Goal: Navigation & Orientation: Find specific page/section

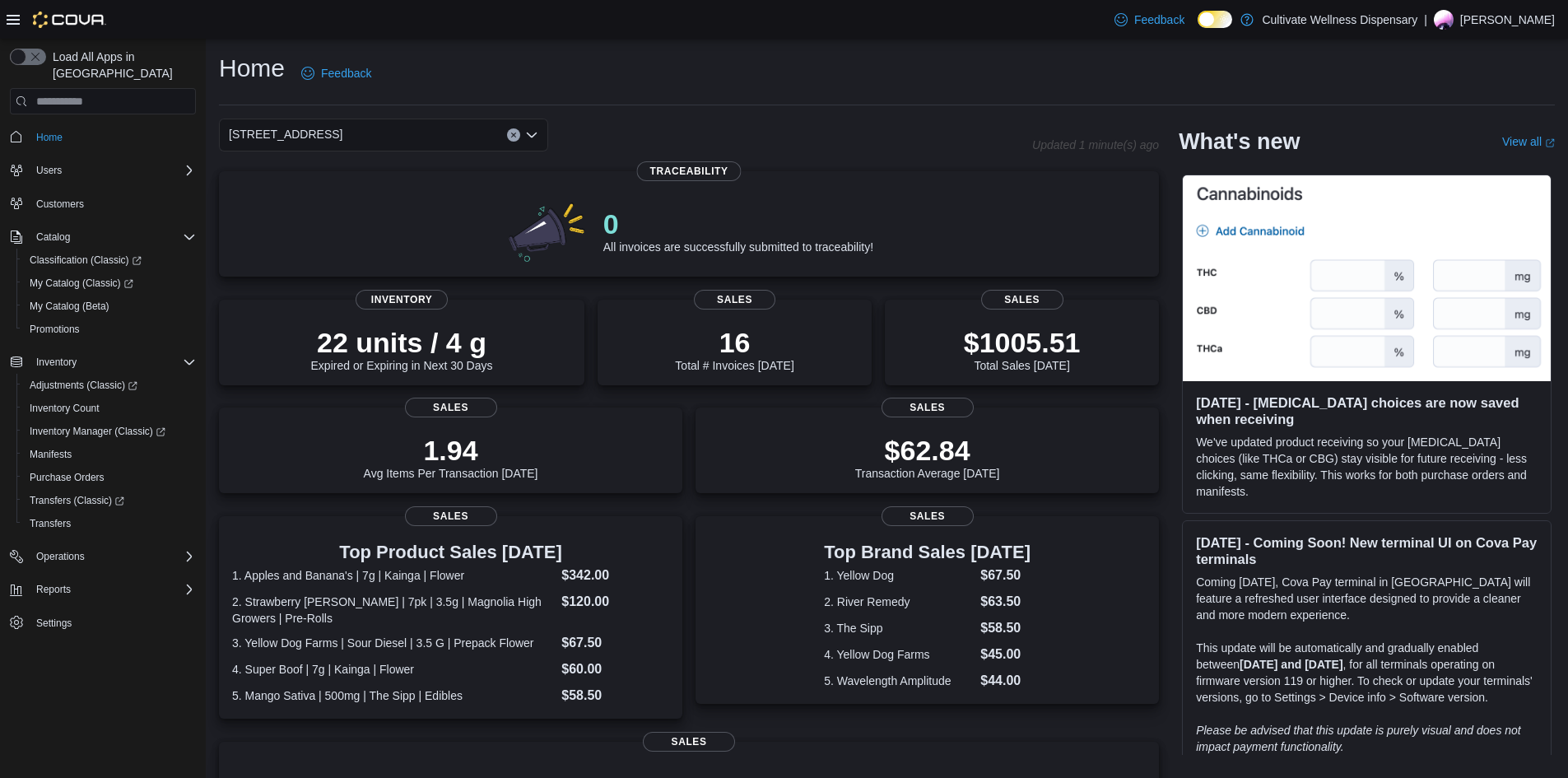
click at [342, 139] on span "[STREET_ADDRESS]" at bounding box center [285, 133] width 114 height 20
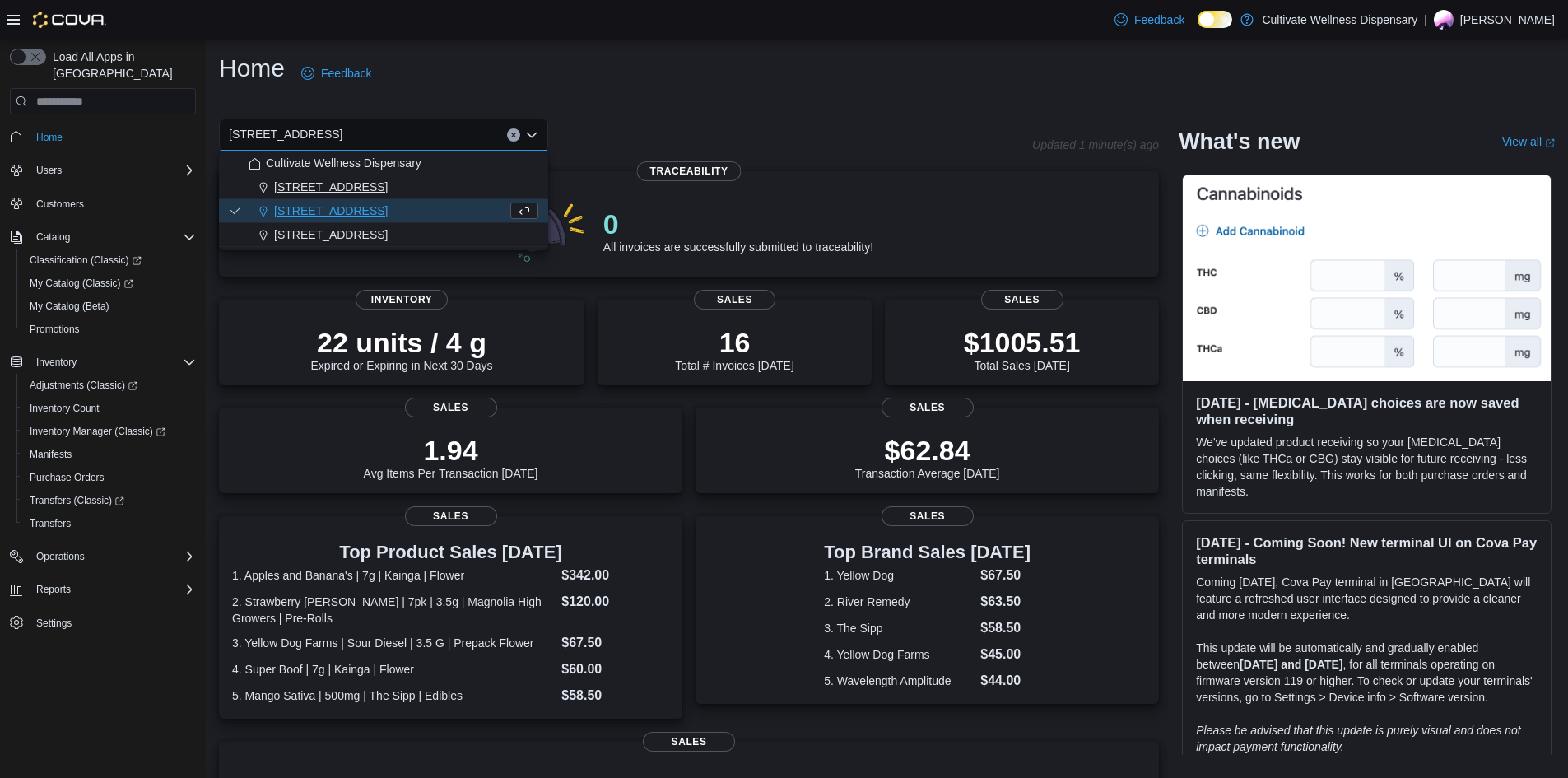
click at [387, 180] on span "[STREET_ADDRESS]" at bounding box center [331, 186] width 114 height 16
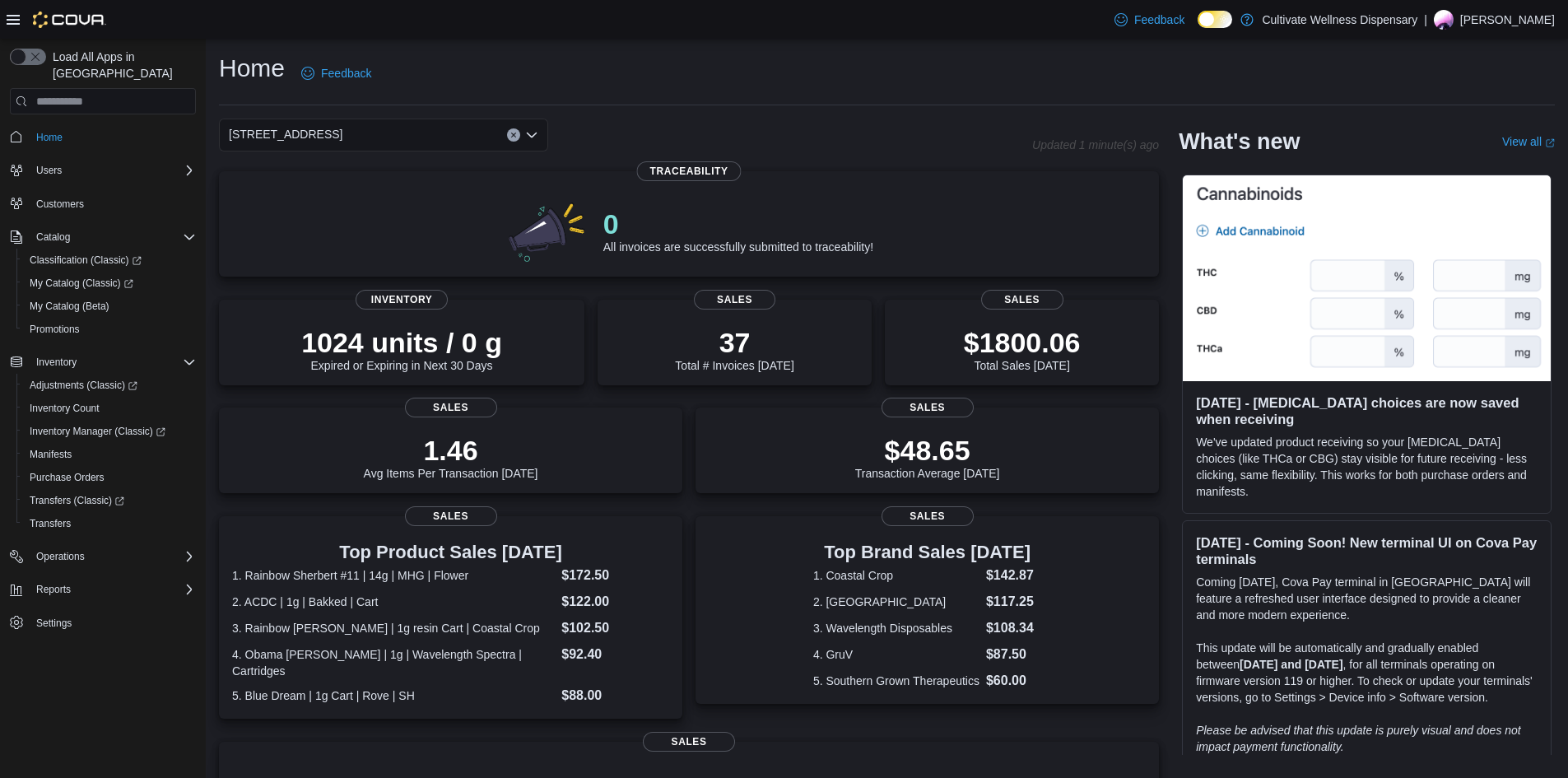
click at [342, 131] on span "[STREET_ADDRESS]" at bounding box center [285, 133] width 114 height 20
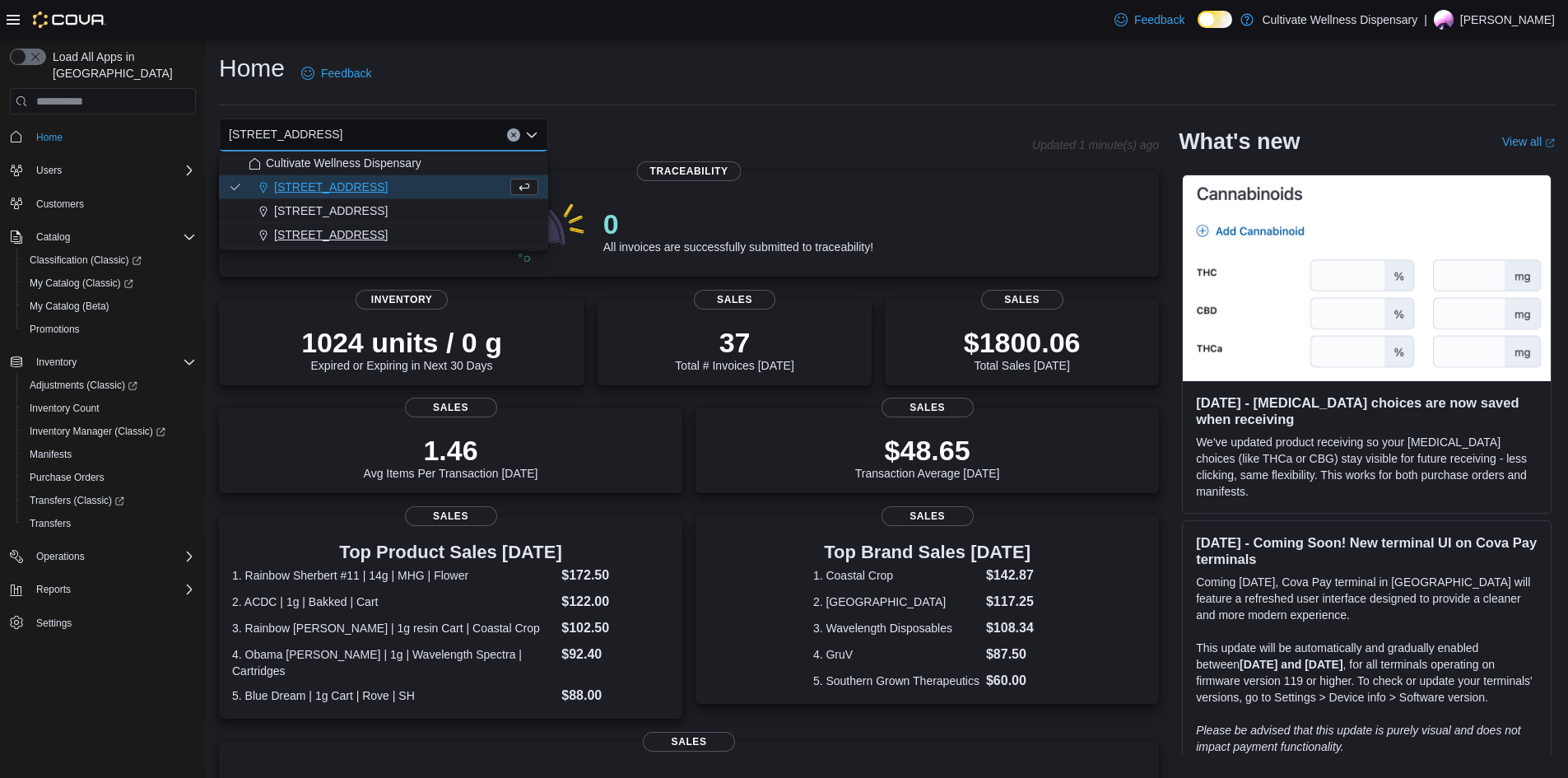
click at [387, 234] on span "[STREET_ADDRESS]" at bounding box center [331, 234] width 114 height 16
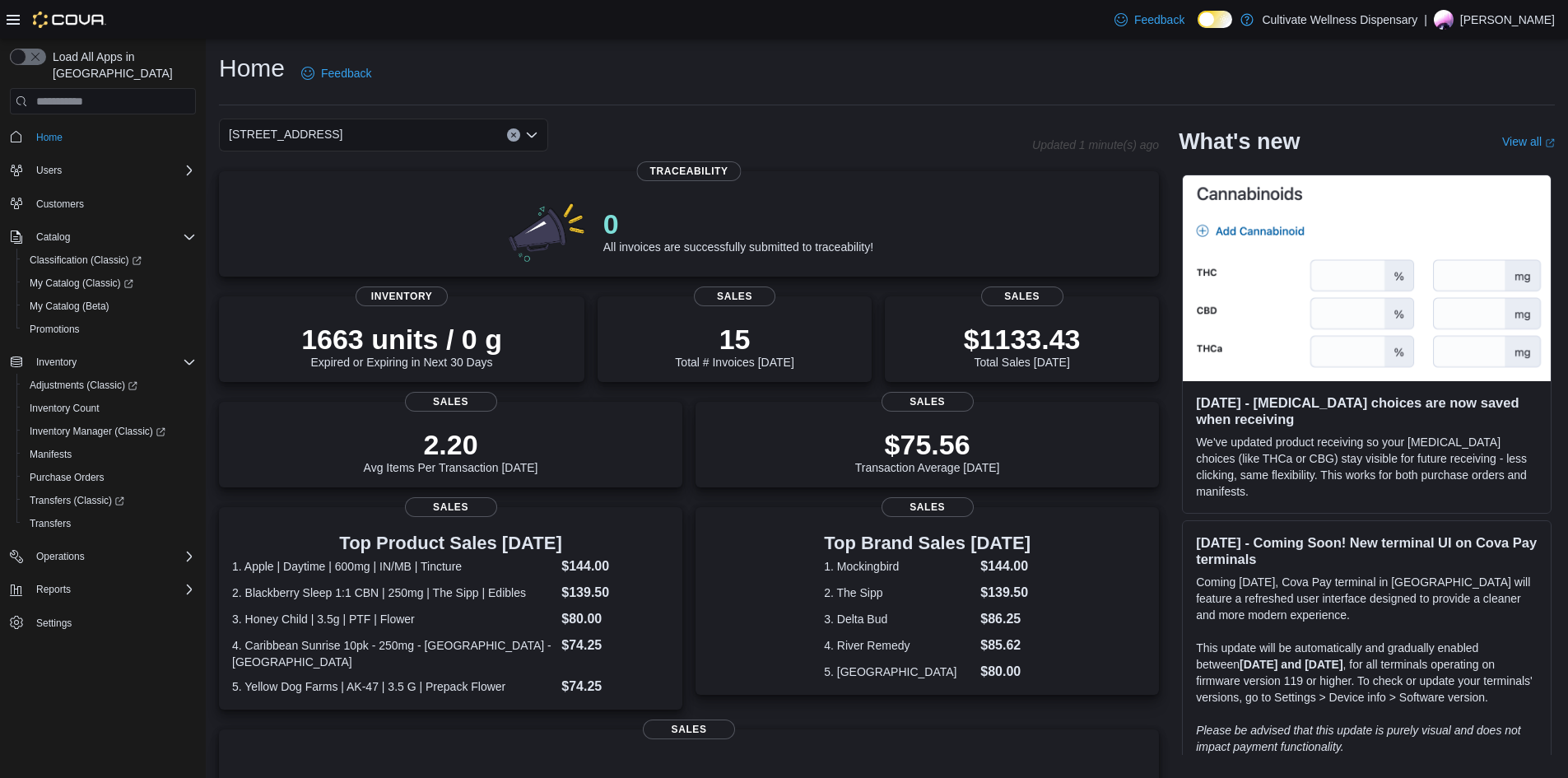
click at [342, 131] on span "[STREET_ADDRESS]" at bounding box center [285, 133] width 114 height 20
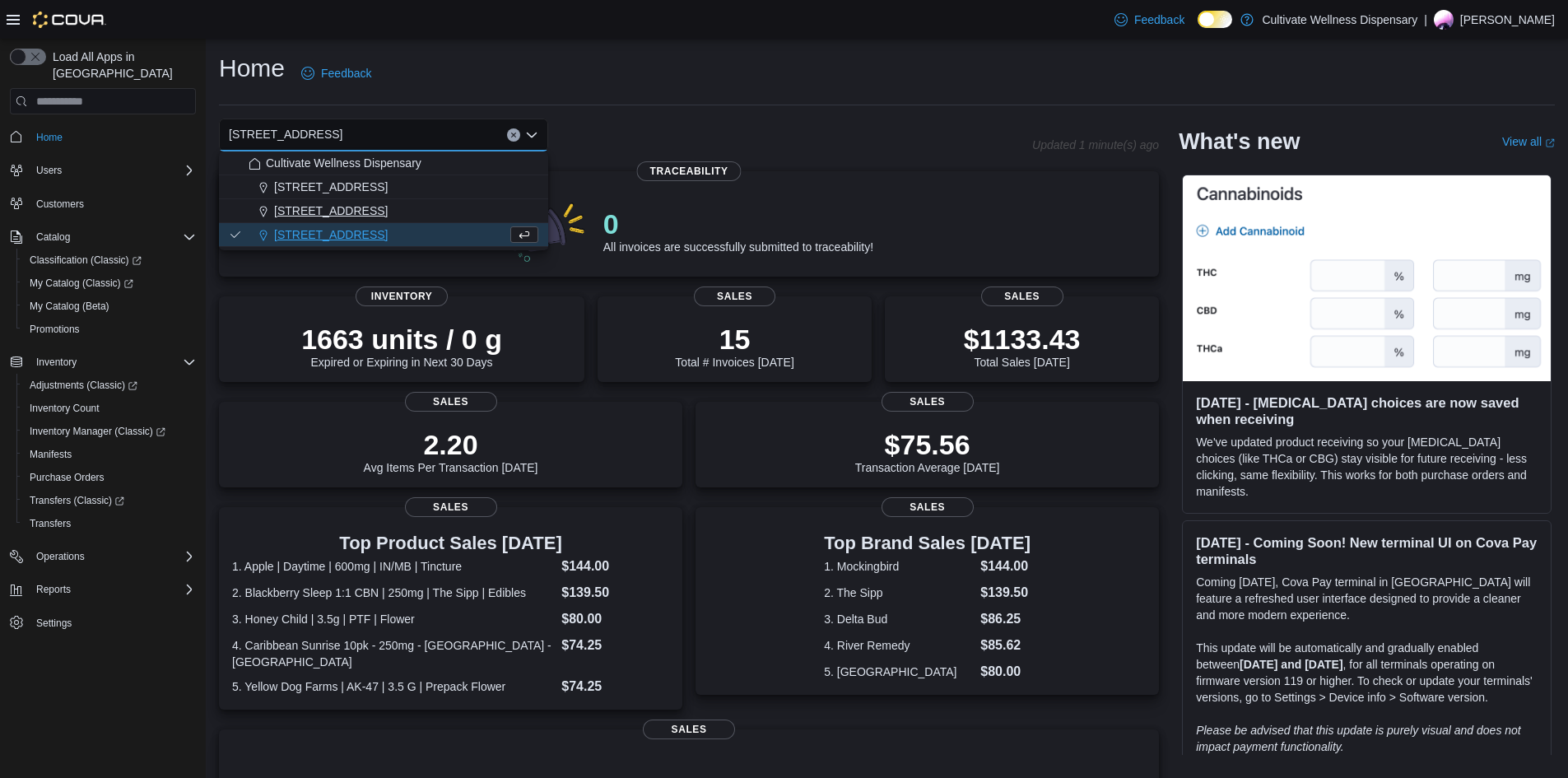
click at [387, 210] on span "[STREET_ADDRESS]" at bounding box center [331, 210] width 114 height 16
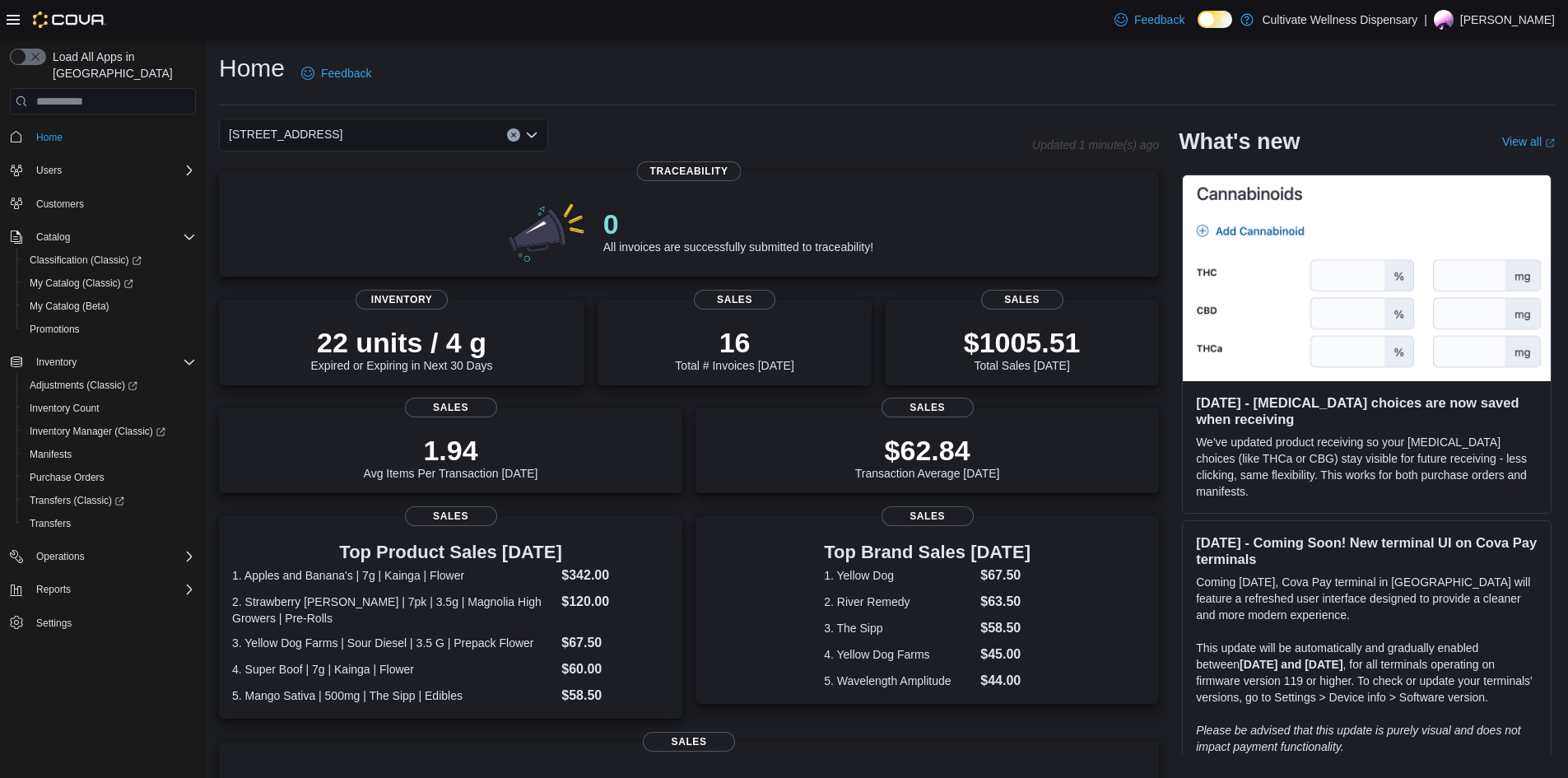
click at [351, 127] on input at bounding box center [350, 134] width 2 height 20
click at [437, 143] on div "[STREET_ADDRESS] Combo box. Selected. [STREET_ADDRESS]. Press Backspace to dele…" at bounding box center [384, 135] width 330 height 33
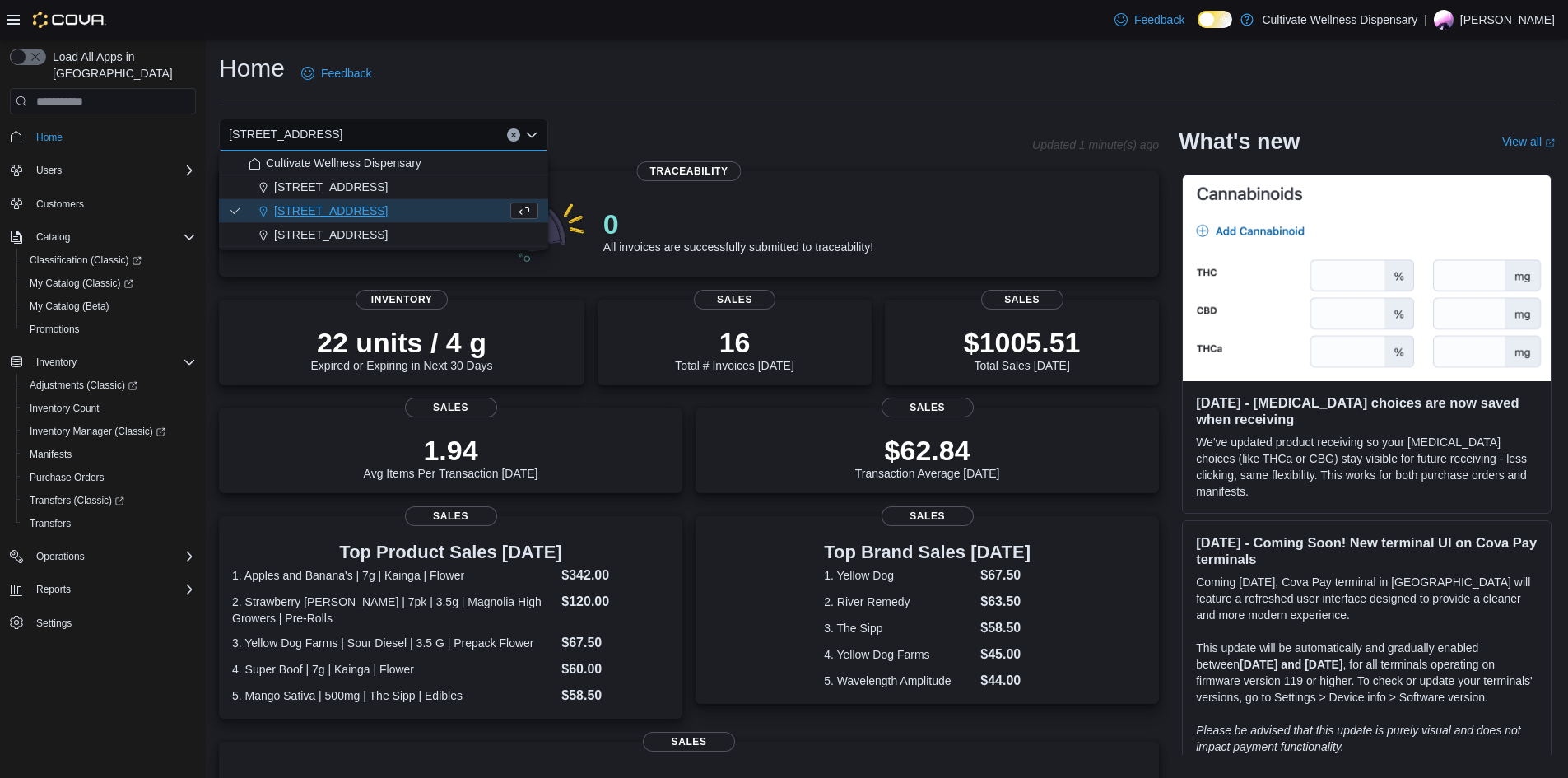
click at [387, 228] on span "[STREET_ADDRESS]" at bounding box center [331, 234] width 114 height 16
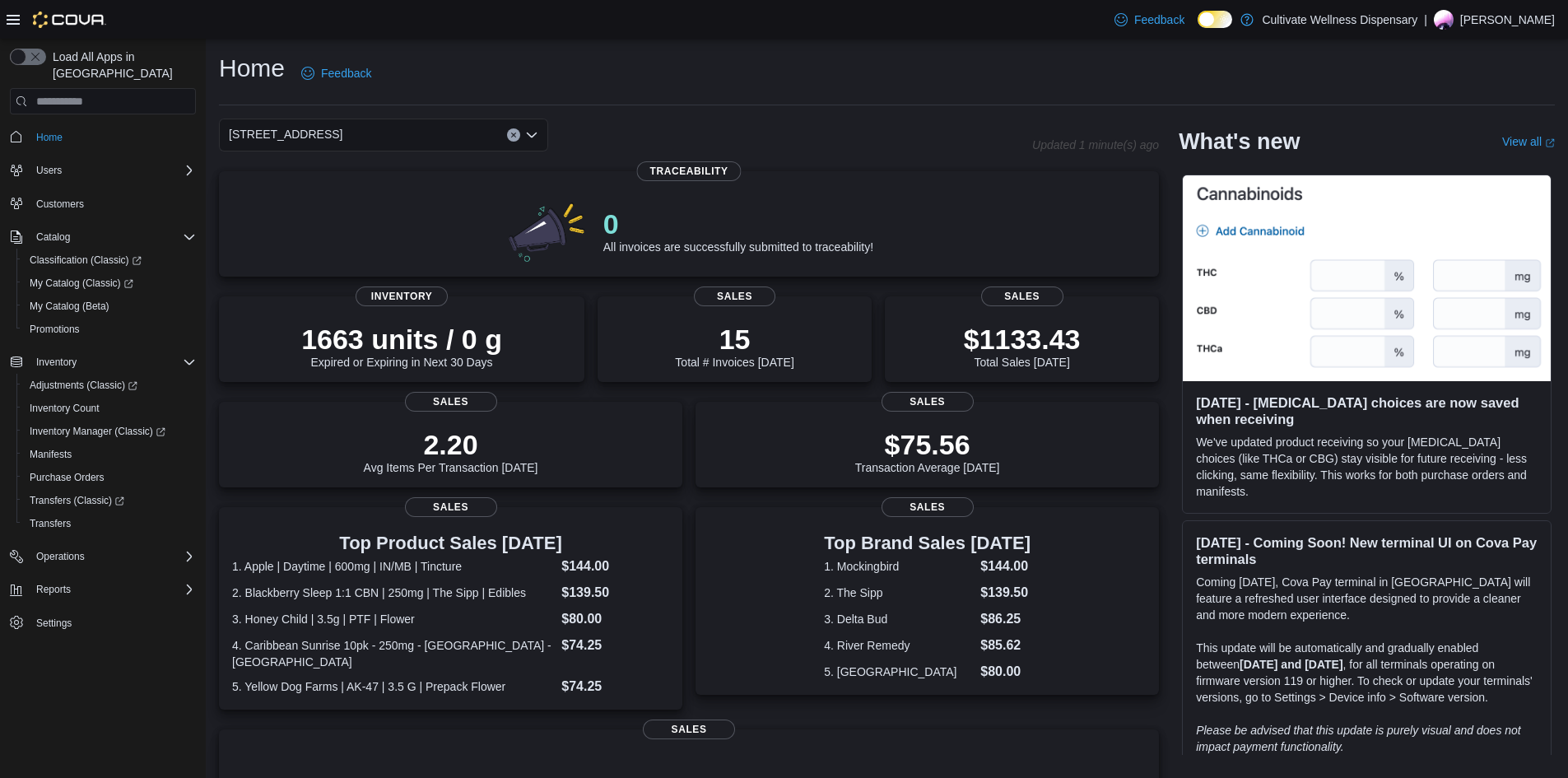
click at [440, 139] on div "[STREET_ADDRESS]" at bounding box center [384, 135] width 330 height 33
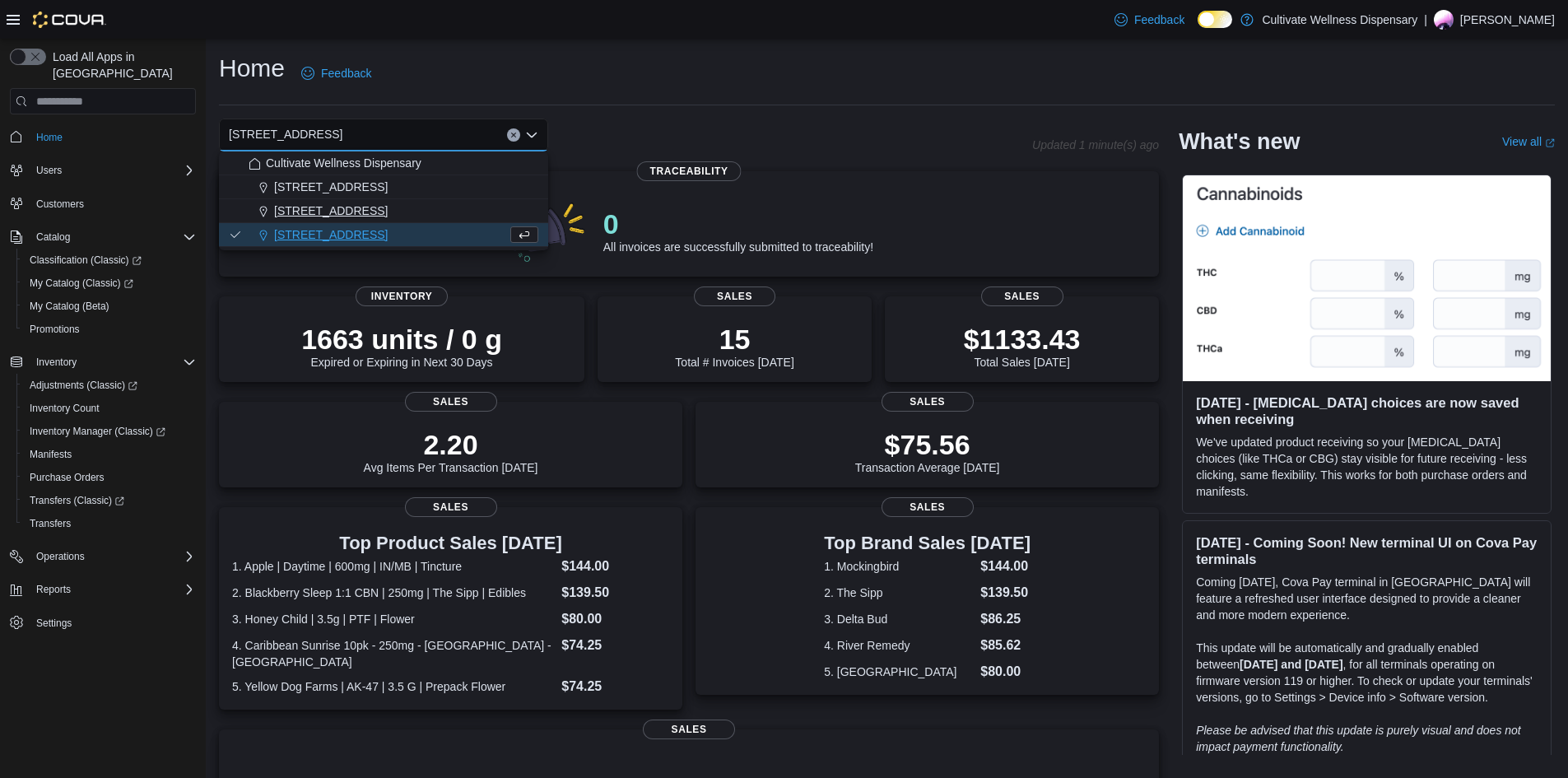
click at [425, 200] on button "[STREET_ADDRESS]" at bounding box center [384, 211] width 330 height 24
